Goal: Task Accomplishment & Management: Use online tool/utility

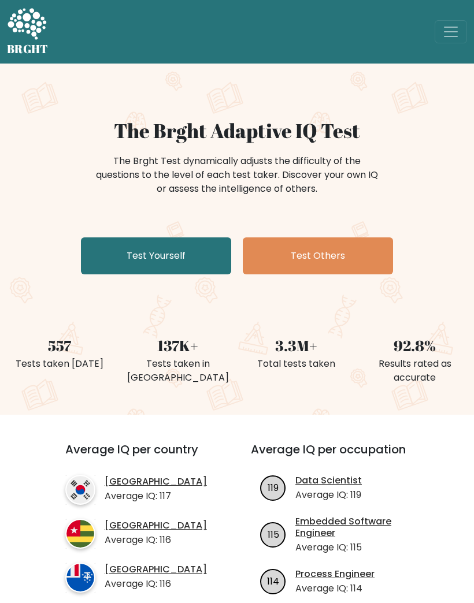
click at [126, 247] on link "Test Yourself" at bounding box center [156, 255] width 150 height 37
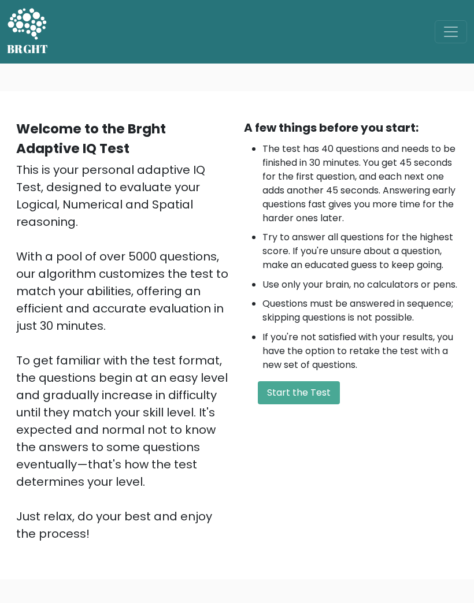
click at [295, 404] on button "Start the Test" at bounding box center [299, 392] width 82 height 23
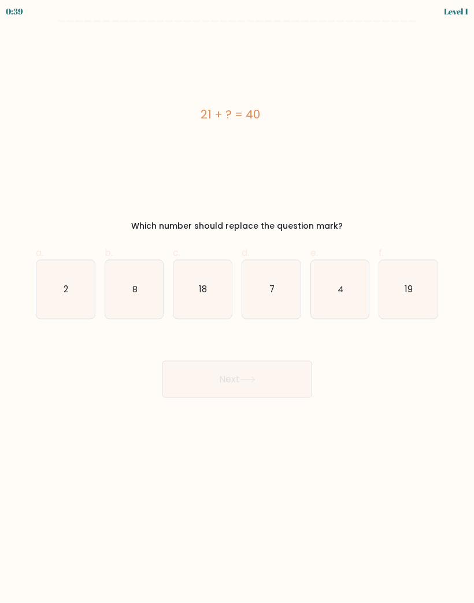
scroll to position [11, 0]
click at [407, 296] on icon "19" at bounding box center [408, 289] width 58 height 58
click at [237, 301] on input "f. 19" at bounding box center [237, 305] width 1 height 8
radio input "true"
click at [239, 376] on button "Next" at bounding box center [237, 379] width 150 height 37
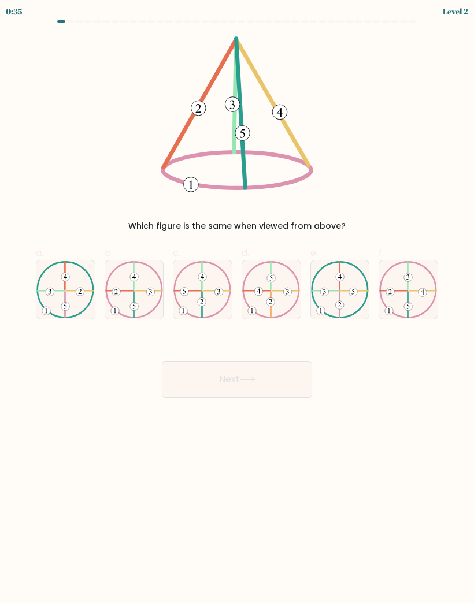
click at [402, 284] on icon at bounding box center [408, 290] width 58 height 58
click at [237, 301] on input "f." at bounding box center [237, 305] width 1 height 8
radio input "true"
click at [210, 368] on button "Next" at bounding box center [237, 379] width 150 height 37
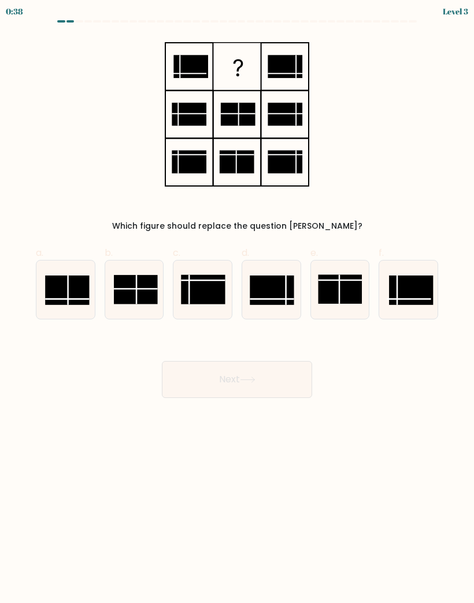
click at [73, 260] on icon at bounding box center [65, 289] width 58 height 58
click at [237, 301] on input "a." at bounding box center [237, 305] width 1 height 8
radio input "true"
click at [239, 374] on button "Next" at bounding box center [237, 379] width 150 height 37
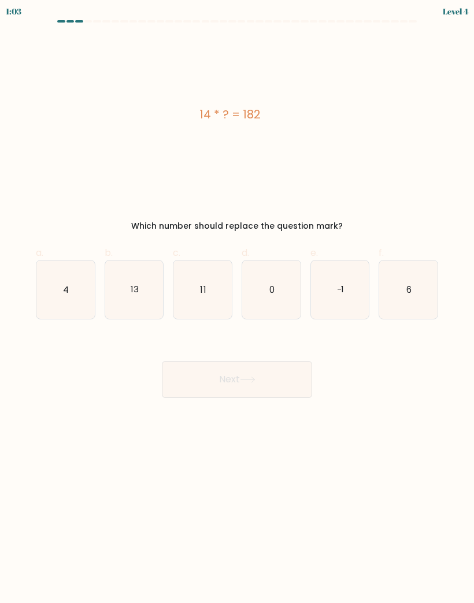
click at [140, 282] on icon "13" at bounding box center [134, 289] width 58 height 58
click at [237, 301] on input "b. 13" at bounding box center [237, 305] width 1 height 8
radio input "true"
click at [232, 366] on button "Next" at bounding box center [237, 379] width 150 height 37
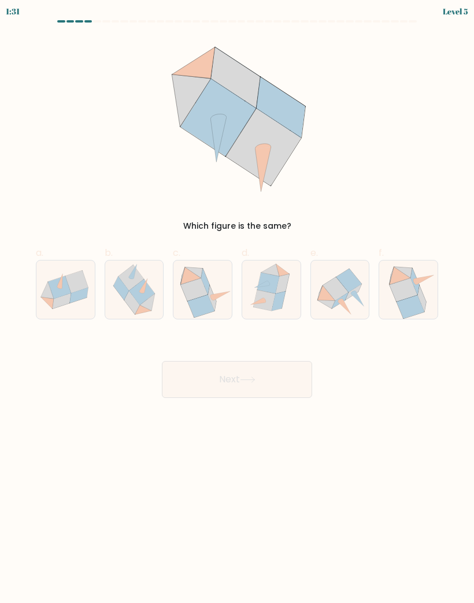
click at [288, 282] on icon at bounding box center [271, 289] width 50 height 58
click at [237, 301] on input "d." at bounding box center [237, 305] width 1 height 8
radio input "true"
click at [247, 377] on icon at bounding box center [248, 380] width 16 height 6
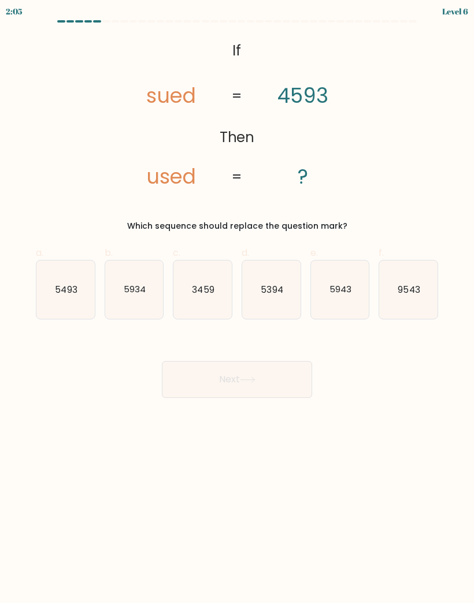
click at [210, 283] on text "3459" at bounding box center [203, 289] width 22 height 12
click at [237, 301] on input "c. 3459" at bounding box center [237, 305] width 1 height 8
radio input "true"
click at [231, 382] on button "Next" at bounding box center [237, 379] width 150 height 37
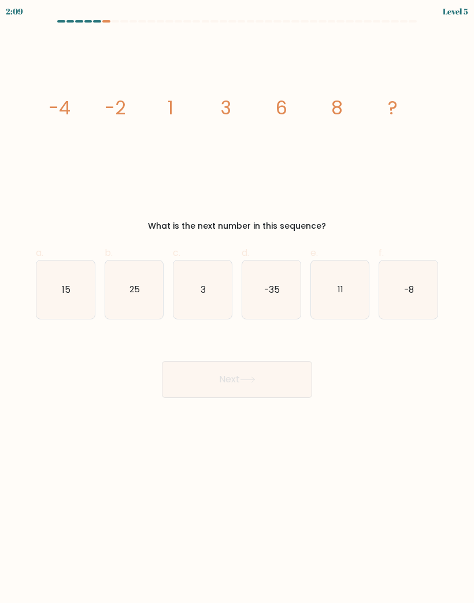
click at [348, 305] on icon "11" at bounding box center [340, 289] width 58 height 58
click at [237, 305] on input "e. 11" at bounding box center [237, 305] width 1 height 8
radio input "true"
click at [263, 363] on button "Next" at bounding box center [237, 379] width 150 height 37
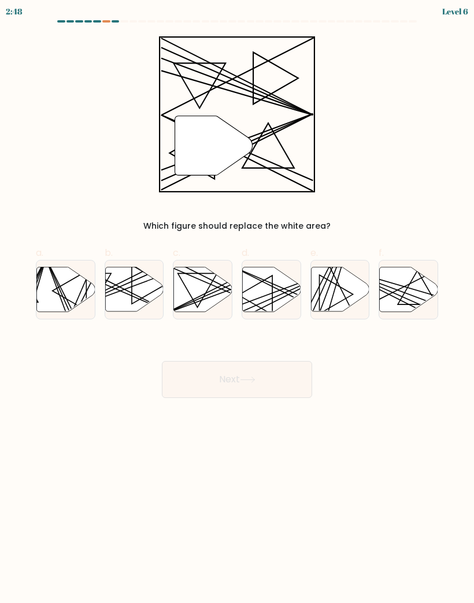
scroll to position [0, 0]
click at [271, 290] on icon at bounding box center [271, 289] width 58 height 44
click at [237, 301] on input "d." at bounding box center [237, 305] width 1 height 8
radio input "true"
click at [222, 379] on button "Next" at bounding box center [237, 379] width 150 height 37
